Goal: Task Accomplishment & Management: Complete application form

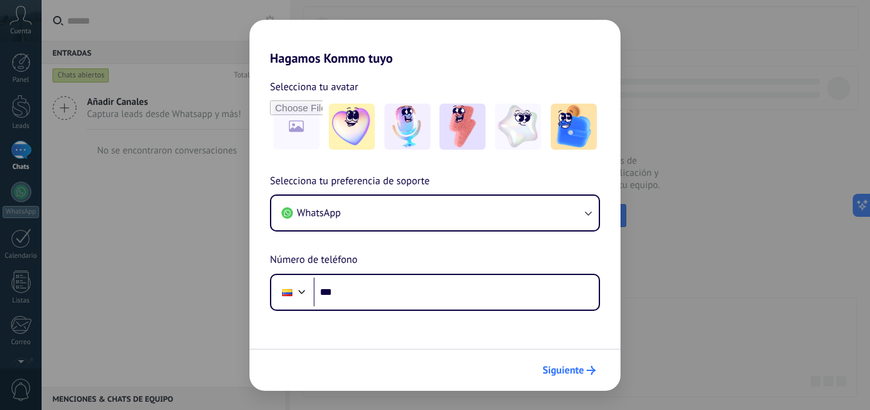
click at [565, 373] on span "Siguiente" at bounding box center [564, 370] width 42 height 9
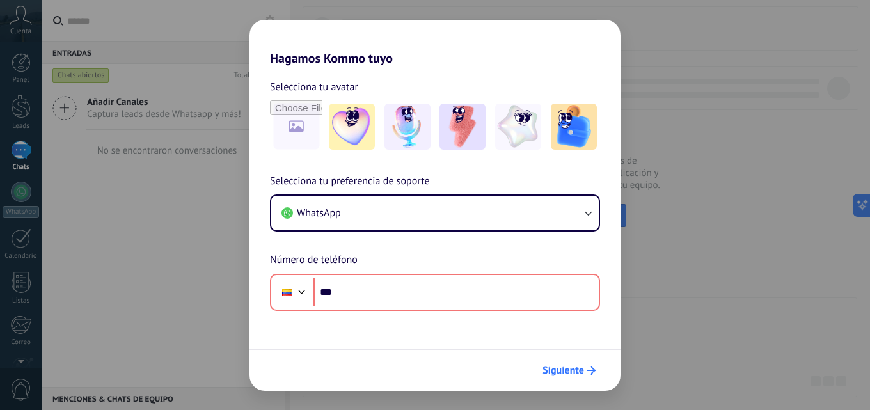
click at [565, 373] on span "Siguiente" at bounding box center [564, 370] width 42 height 9
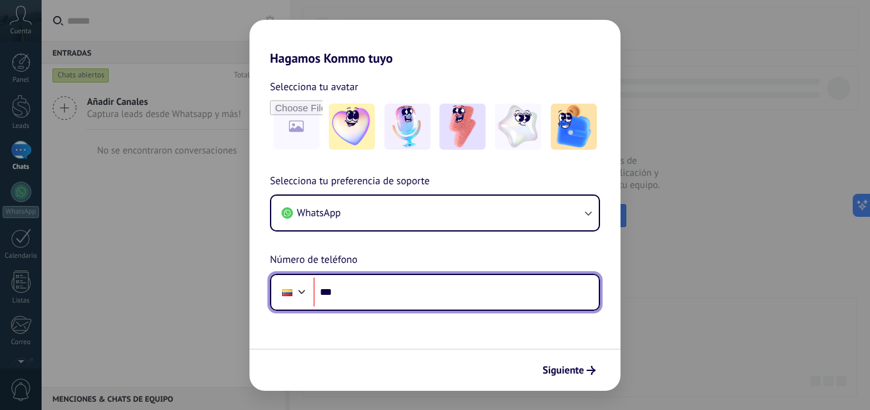
click at [298, 291] on div at bounding box center [301, 290] width 15 height 15
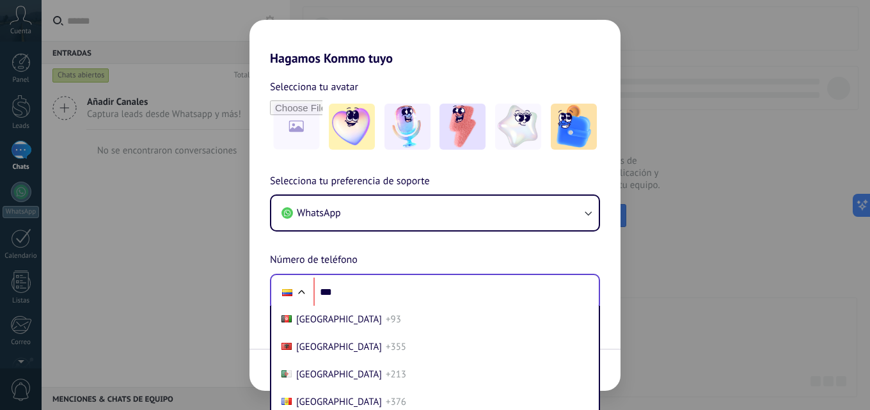
scroll to position [947, 0]
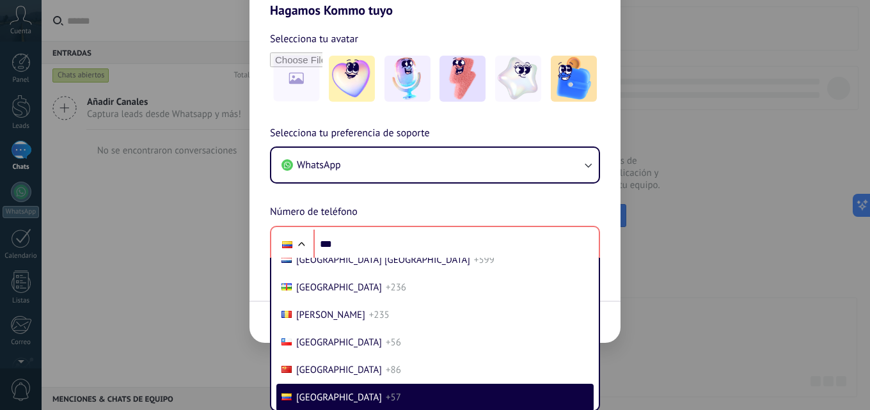
click at [750, 89] on div "Hagamos Kommo tuyo Selecciona tu avatar Selecciona tu preferencia de soporte Wh…" at bounding box center [435, 205] width 870 height 410
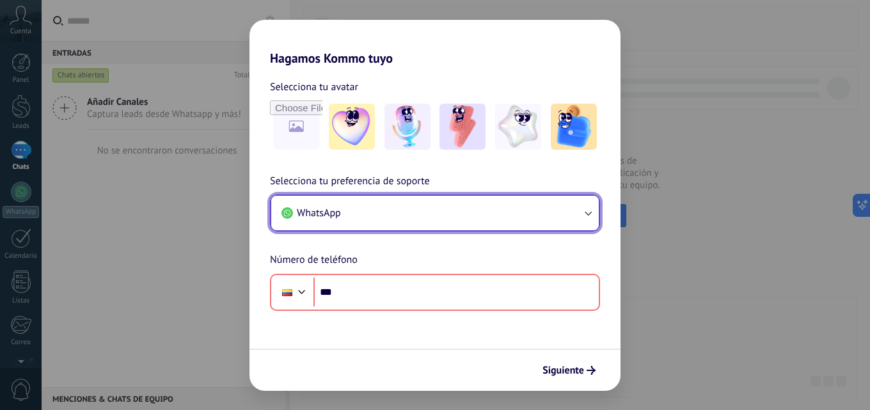
click at [592, 211] on icon "button" at bounding box center [588, 213] width 13 height 13
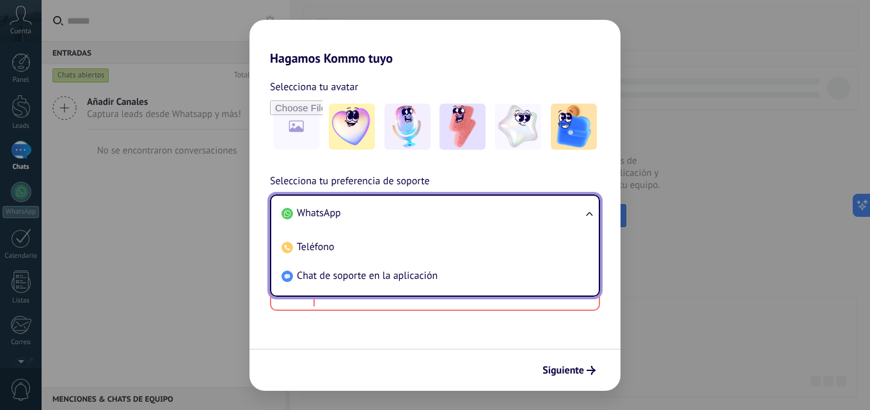
click at [744, 17] on div "Hagamos Kommo tuyo Selecciona tu avatar Selecciona tu preferencia de soporte Wh…" at bounding box center [435, 205] width 870 height 410
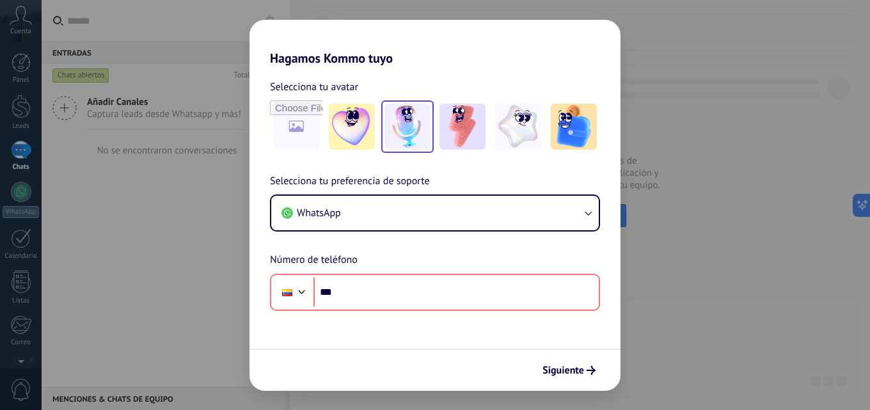
click at [415, 119] on img at bounding box center [408, 127] width 46 height 46
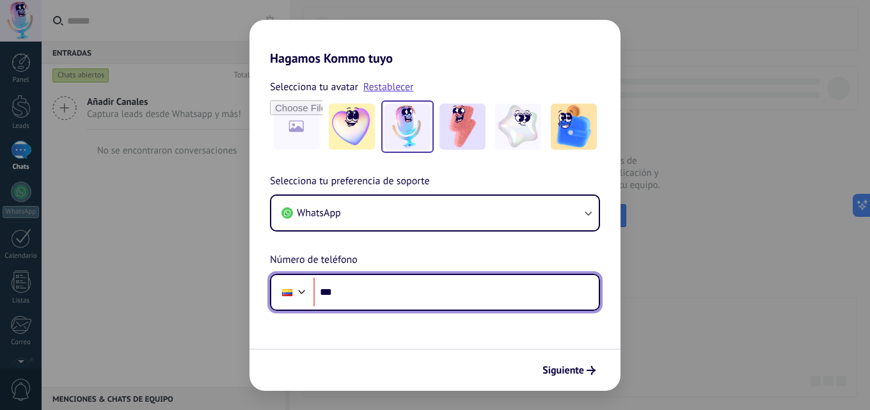
click at [301, 288] on div at bounding box center [301, 290] width 15 height 15
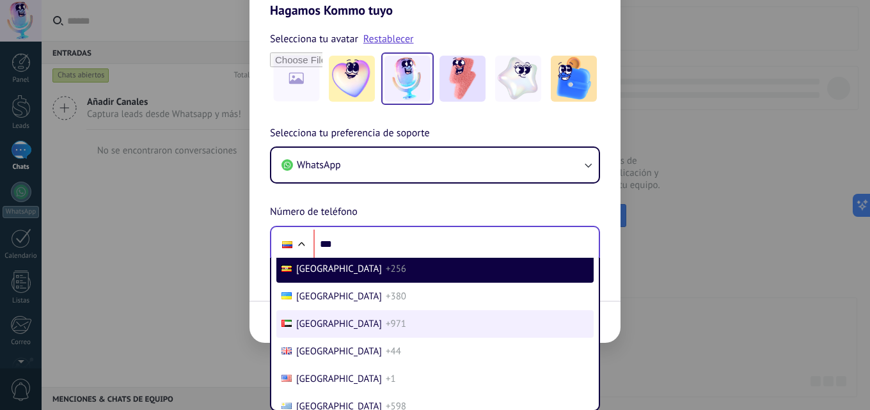
scroll to position [5444, 0]
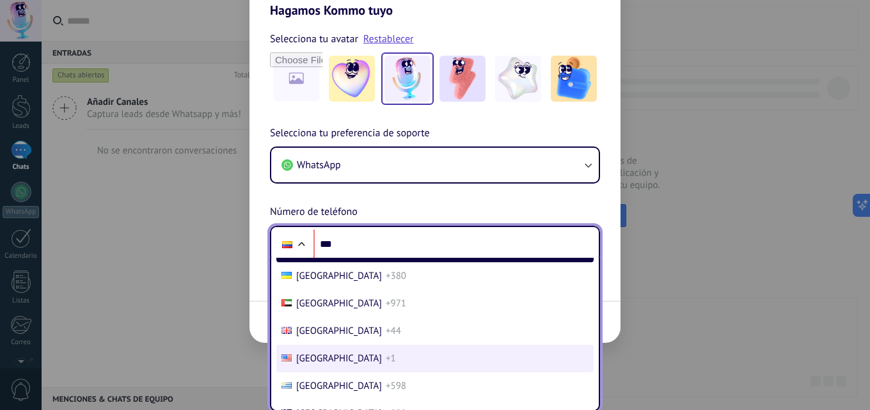
click at [334, 355] on span "[GEOGRAPHIC_DATA]" at bounding box center [339, 359] width 86 height 12
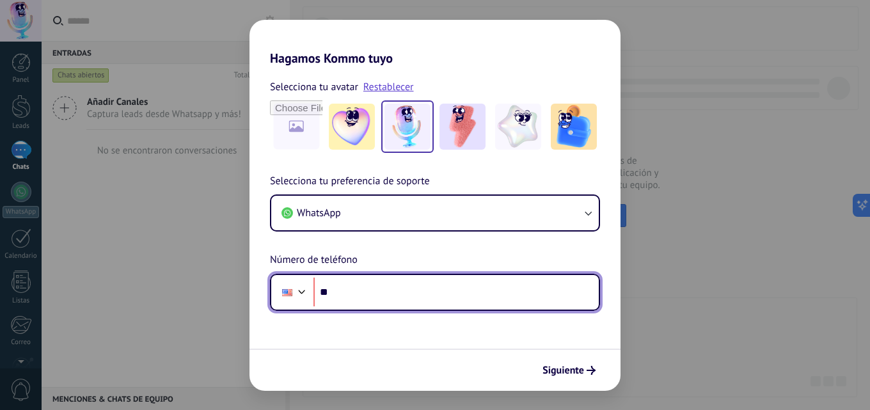
scroll to position [0, 0]
click at [367, 287] on input "***" at bounding box center [456, 292] width 285 height 29
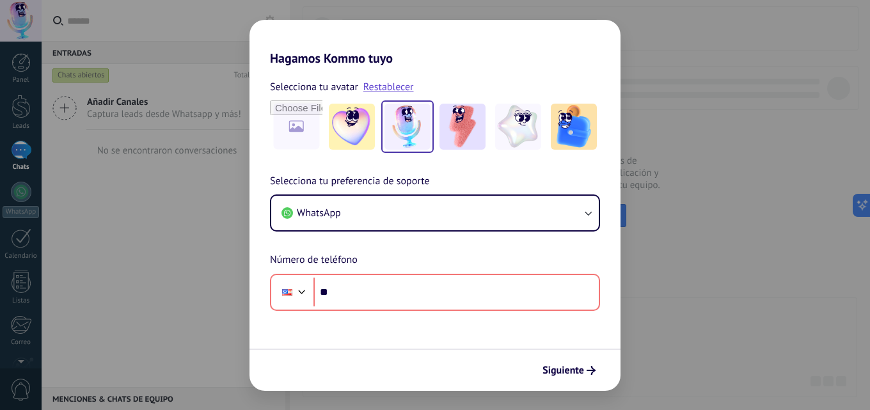
click at [241, 259] on div "Hagamos Kommo tuyo Selecciona tu avatar Restablecer Selecciona tu preferencia d…" at bounding box center [435, 205] width 870 height 410
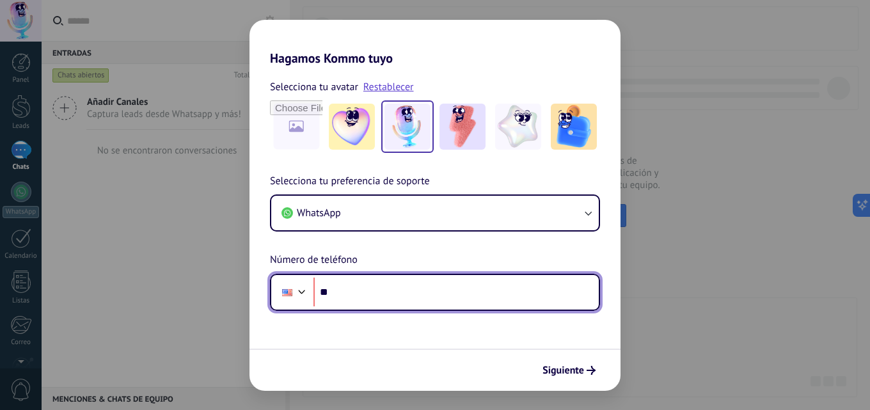
click at [355, 293] on input "***" at bounding box center [456, 292] width 285 height 29
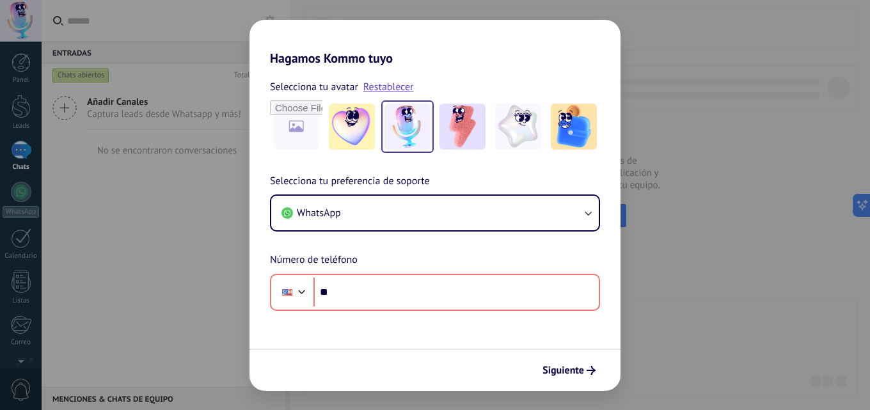
click at [305, 291] on div at bounding box center [301, 290] width 15 height 15
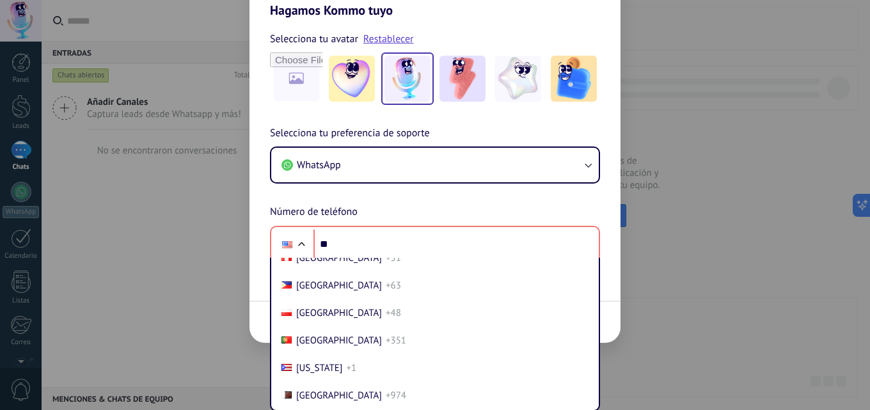
scroll to position [4082, 0]
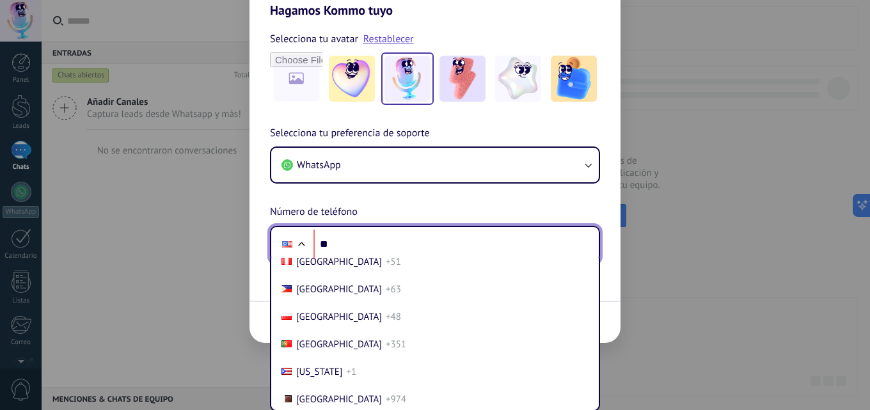
click at [302, 243] on div at bounding box center [301, 245] width 15 height 15
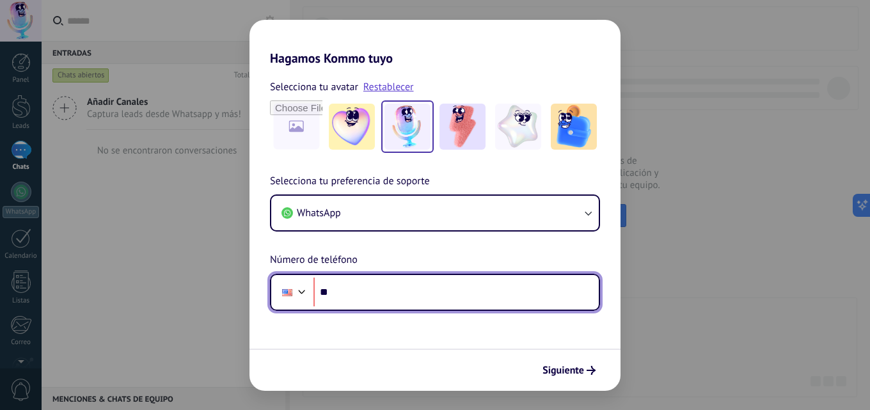
click at [300, 294] on div at bounding box center [301, 290] width 15 height 15
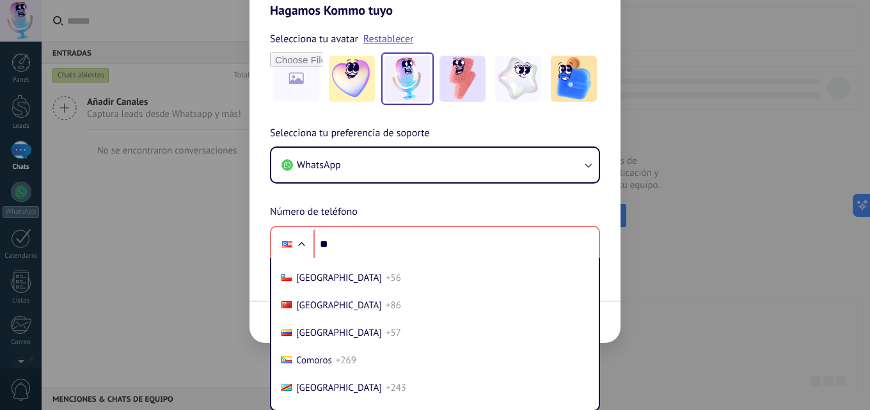
scroll to position [1019, 0]
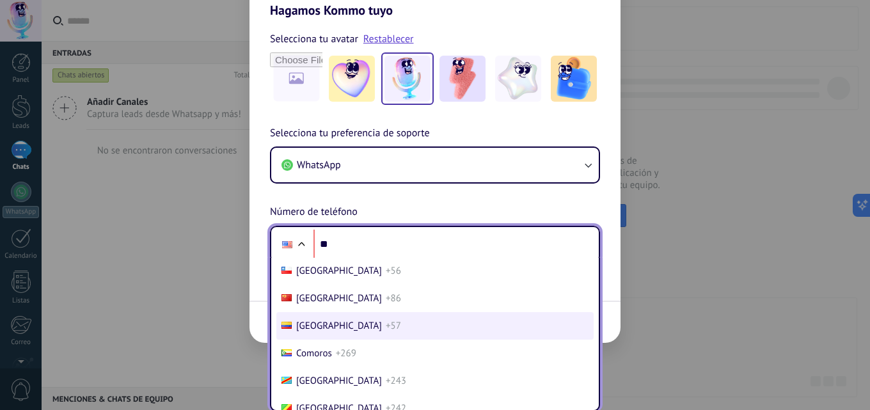
click at [328, 326] on span "[GEOGRAPHIC_DATA]" at bounding box center [339, 326] width 86 height 12
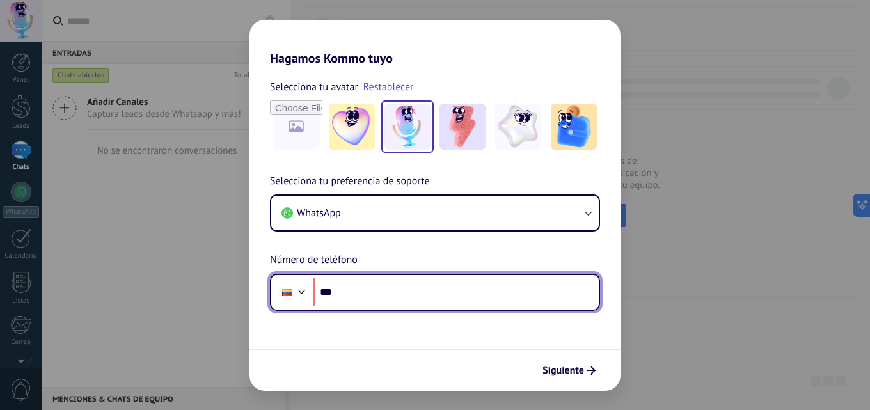
scroll to position [0, 0]
click at [378, 291] on input "***" at bounding box center [456, 292] width 285 height 29
type input "**********"
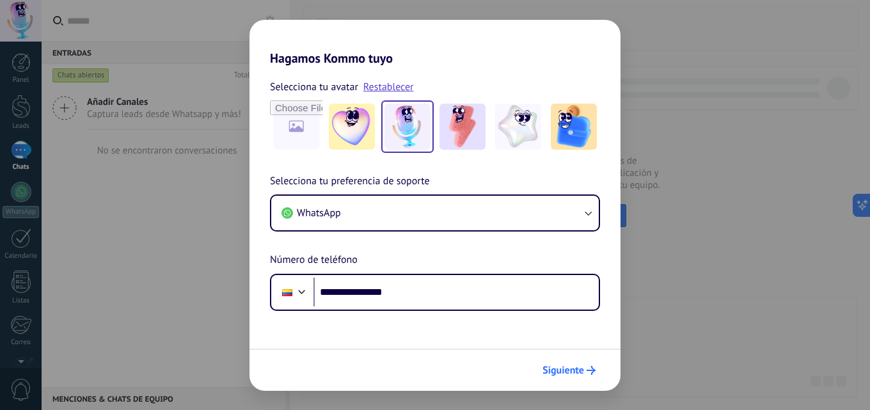
click at [577, 370] on span "Siguiente" at bounding box center [564, 370] width 42 height 9
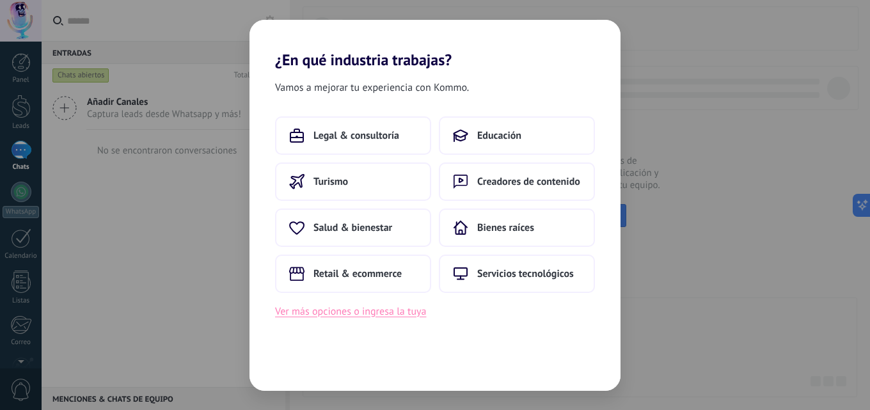
click at [379, 316] on button "Ver más opciones o ingresa la tuya" at bounding box center [350, 311] width 151 height 17
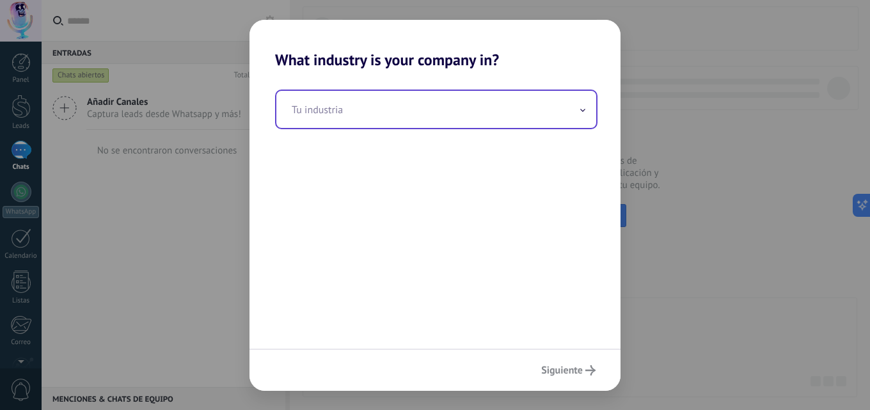
click at [570, 109] on input "text" at bounding box center [436, 109] width 320 height 37
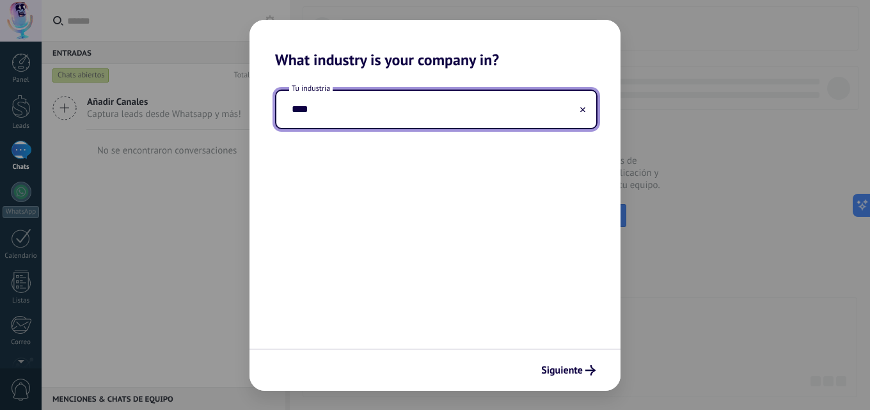
type input "****"
click at [582, 106] on button at bounding box center [583, 109] width 6 height 12
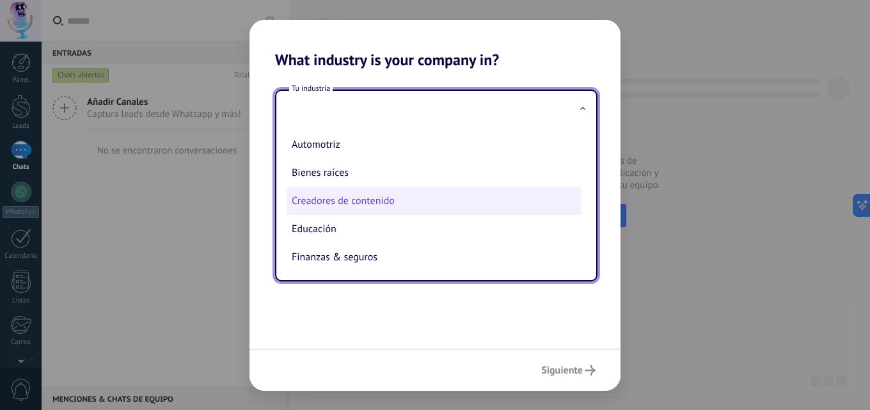
click at [373, 194] on li "Creadores de contenido" at bounding box center [434, 201] width 294 height 28
type input "**********"
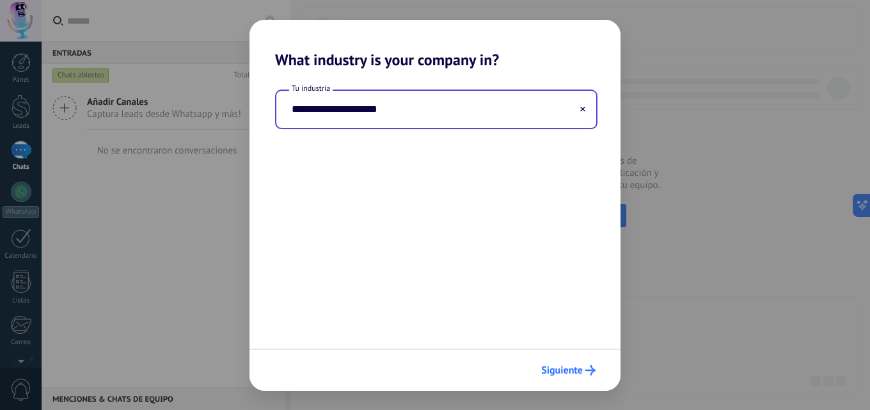
click at [557, 371] on span "Siguiente" at bounding box center [562, 370] width 42 height 9
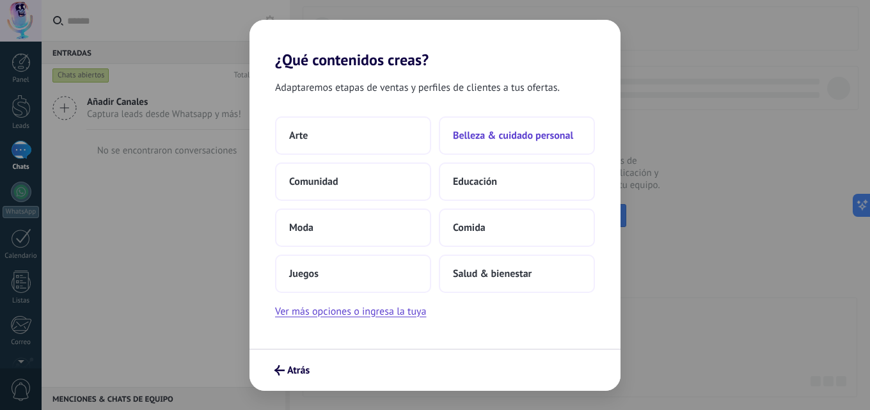
click at [531, 134] on span "Belleza & cuidado personal" at bounding box center [513, 135] width 120 height 13
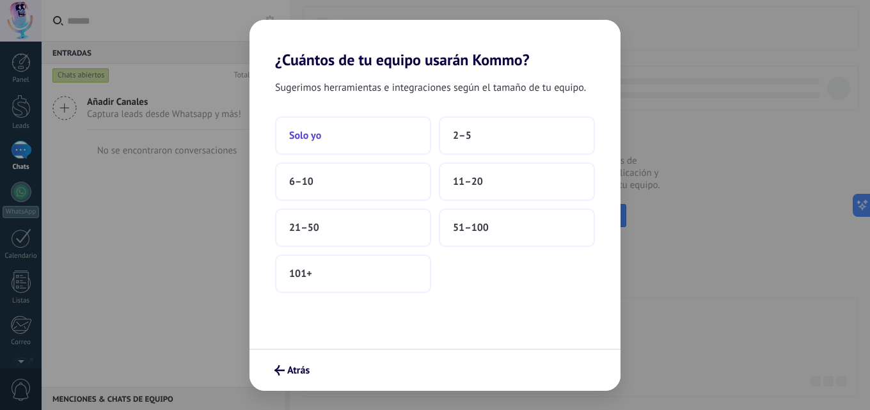
click at [351, 124] on button "Solo yo" at bounding box center [353, 135] width 156 height 38
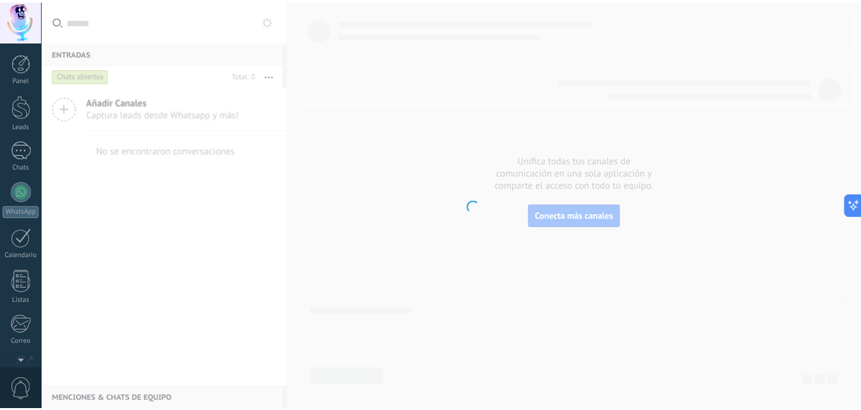
scroll to position [122, 0]
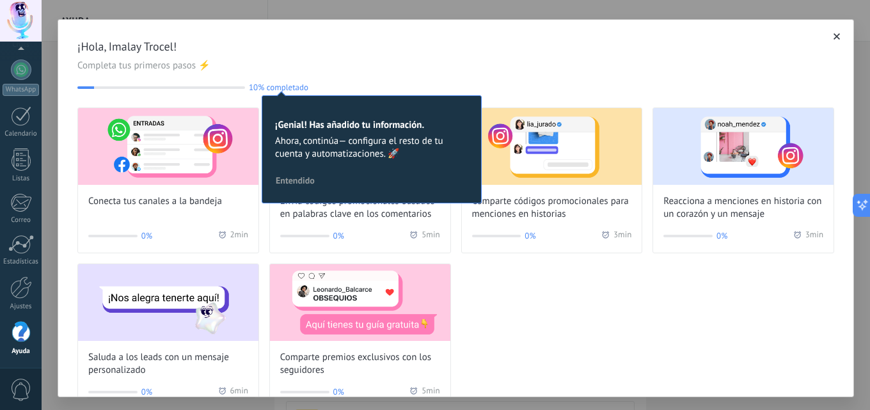
click at [834, 38] on icon "button" at bounding box center [837, 36] width 6 height 6
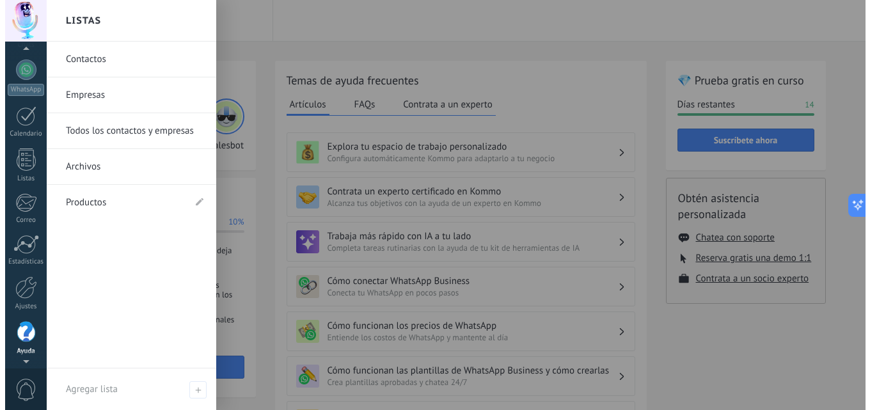
scroll to position [107, 0]
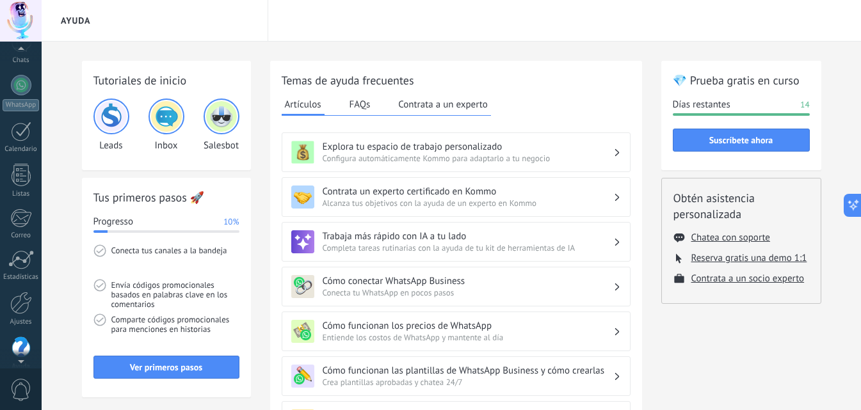
click at [19, 17] on div at bounding box center [21, 21] width 42 height 42
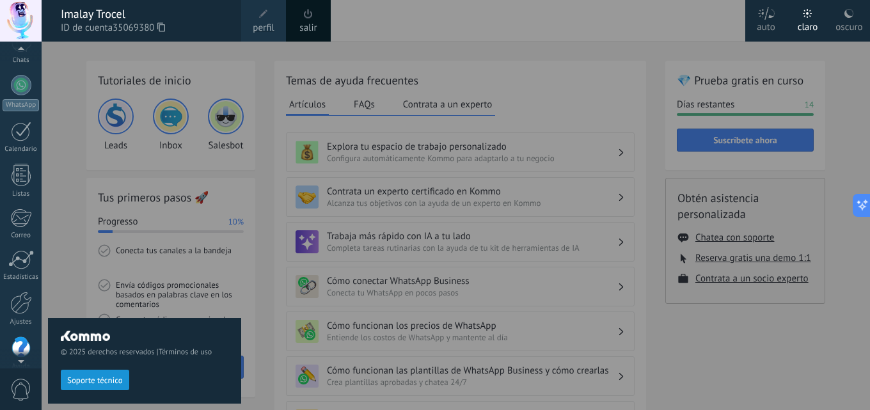
drag, startPoint x: 115, startPoint y: 28, endPoint x: 145, endPoint y: 25, distance: 30.2
click at [144, 25] on span "35069380" at bounding box center [139, 28] width 52 height 14
click at [165, 26] on icon at bounding box center [161, 27] width 8 height 10
